Goal: Task Accomplishment & Management: Manage account settings

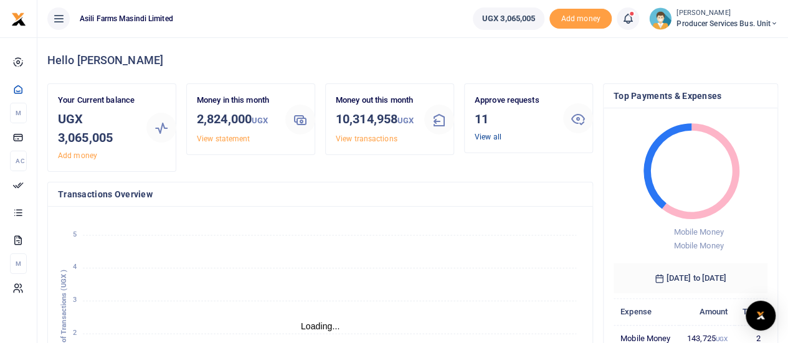
scroll to position [10, 10]
click at [482, 135] on link "View all" at bounding box center [488, 137] width 27 height 9
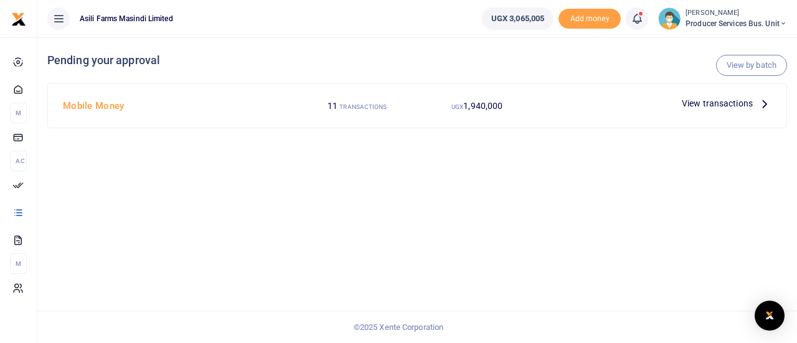
click at [709, 102] on span "View transactions" at bounding box center [717, 104] width 71 height 14
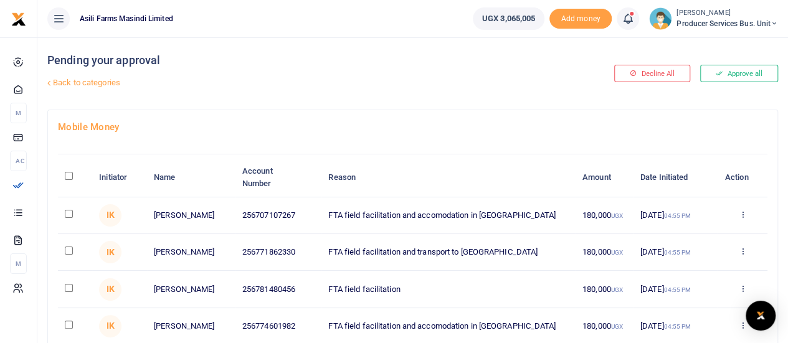
click at [71, 172] on input "\a \a : activate to sort column descending" at bounding box center [69, 176] width 8 height 8
checkbox input "true"
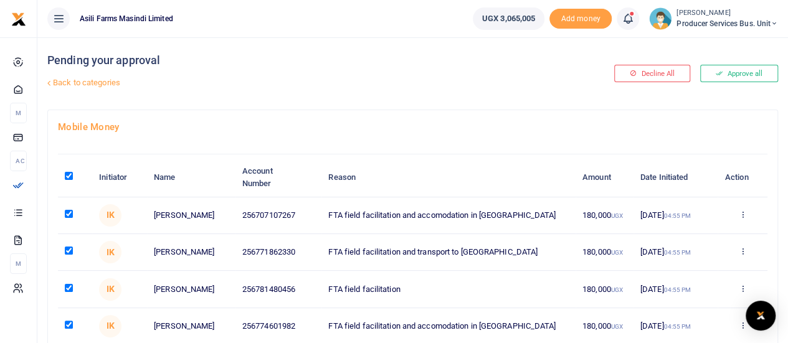
checkbox input "true"
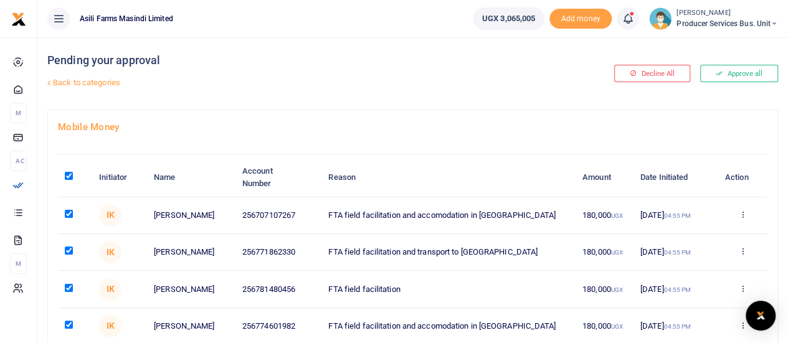
checkbox input "true"
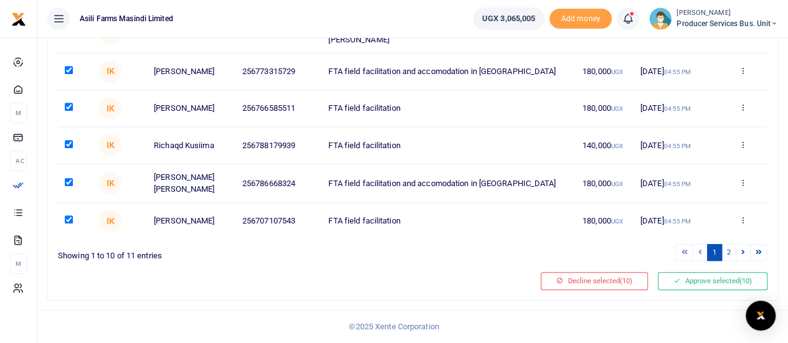
scroll to position [341, 0]
click at [729, 253] on link "2" at bounding box center [728, 252] width 15 height 17
checkbox input "false"
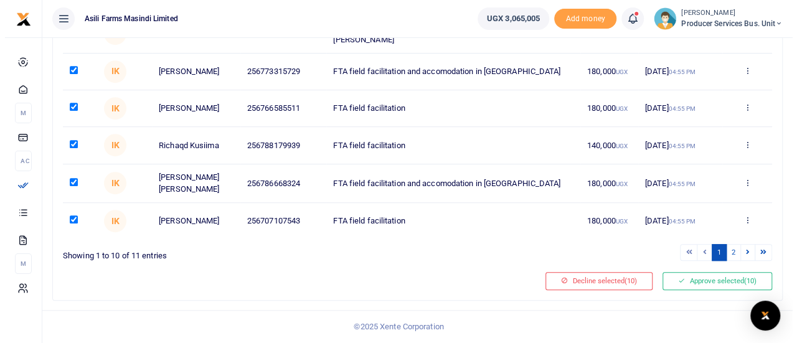
scroll to position [0, 0]
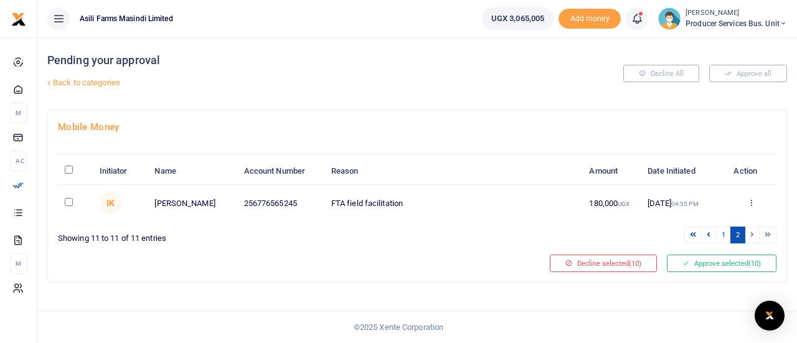
click at [65, 206] on input "checkbox" at bounding box center [69, 202] width 8 height 8
checkbox input "true"
click at [697, 272] on button "Approve selected (11)" at bounding box center [722, 263] width 110 height 17
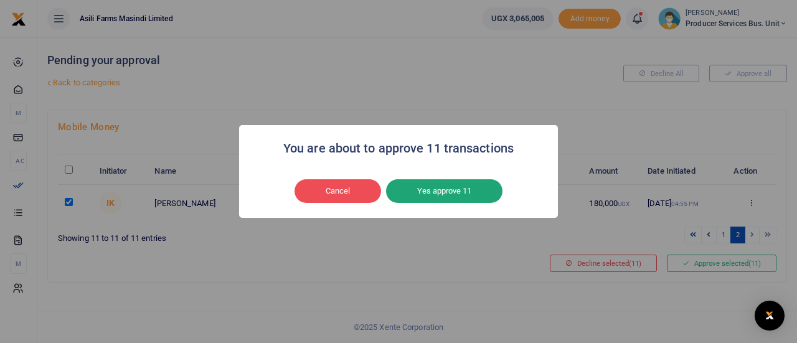
click at [471, 190] on button "Yes approve 11" at bounding box center [444, 191] width 116 height 24
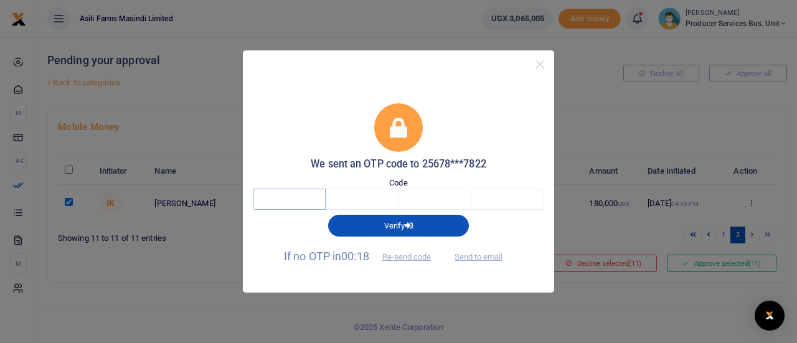
click at [290, 199] on input "text" at bounding box center [289, 199] width 73 height 21
type input "7"
type input "3"
type input "1"
type input "6"
